Goal: Check status: Check status

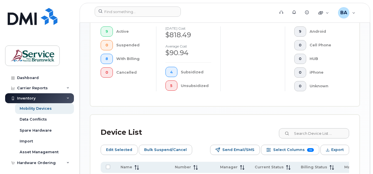
scroll to position [228, 0]
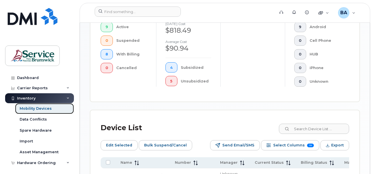
click at [37, 109] on div "Mobility Devices" at bounding box center [36, 108] width 32 height 5
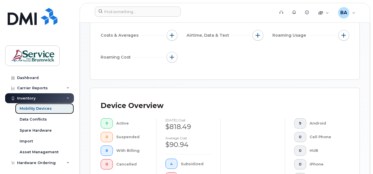
scroll to position [142, 0]
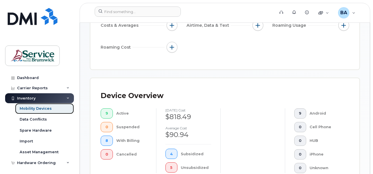
click at [48, 109] on div "Mobility Devices" at bounding box center [36, 108] width 32 height 5
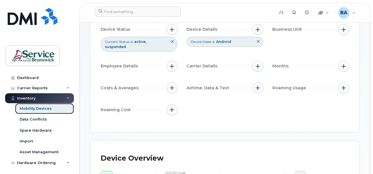
scroll to position [57, 0]
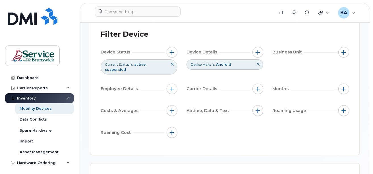
click at [260, 65] on button at bounding box center [258, 64] width 10 height 9
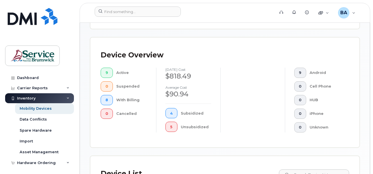
scroll to position [199, 0]
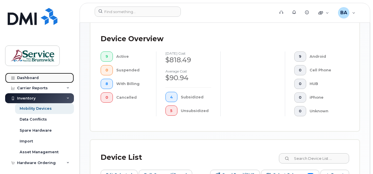
click at [31, 80] on div "Dashboard" at bounding box center [28, 78] width 22 height 5
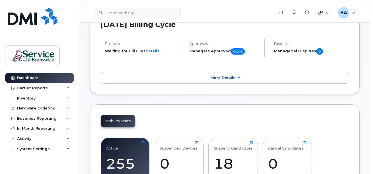
scroll to position [142, 0]
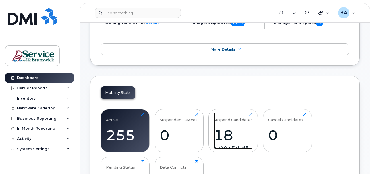
click at [246, 124] on div "Suspend Candidates 18 Click to view more" at bounding box center [233, 131] width 39 height 36
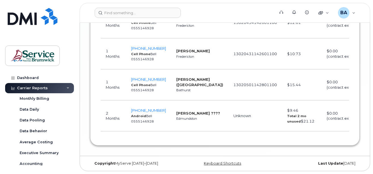
scroll to position [827, 0]
